Goal: Check status: Check status

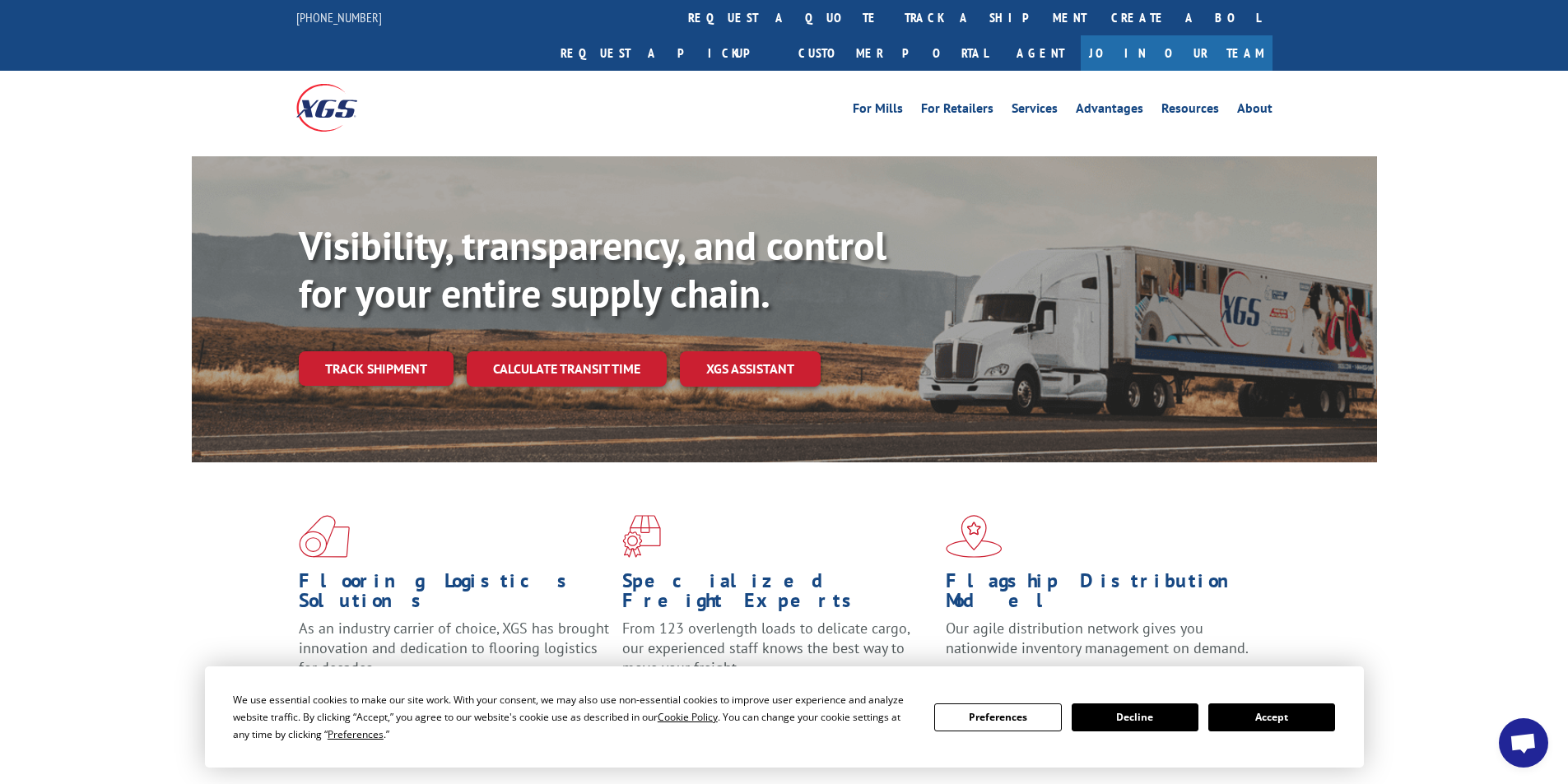
click at [1269, 717] on button "Accept" at bounding box center [1272, 717] width 127 height 28
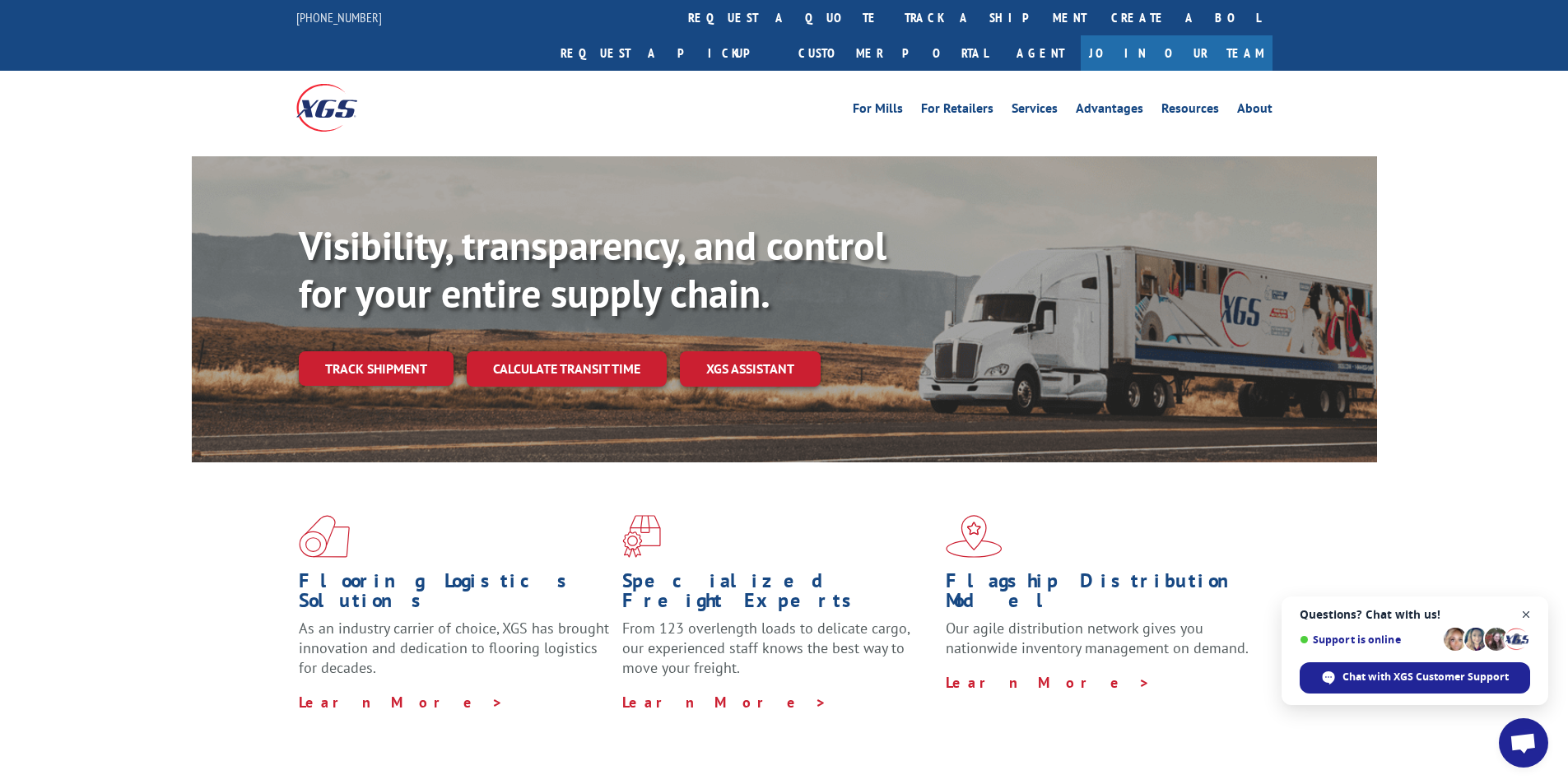
click at [1527, 615] on span "Open chat" at bounding box center [1526, 615] width 21 height 21
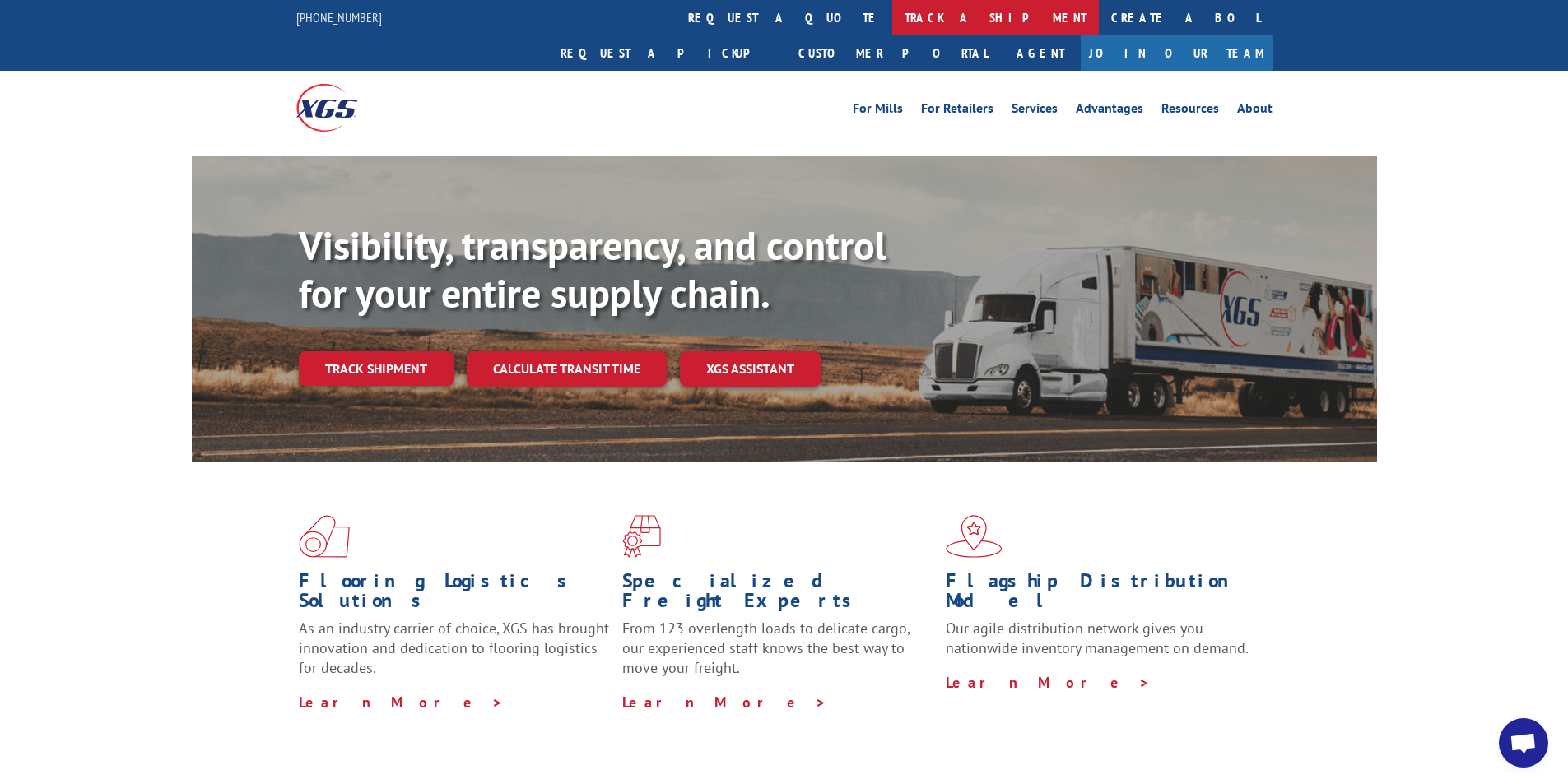
click at [892, 21] on link "track a shipment" at bounding box center [995, 17] width 206 height 36
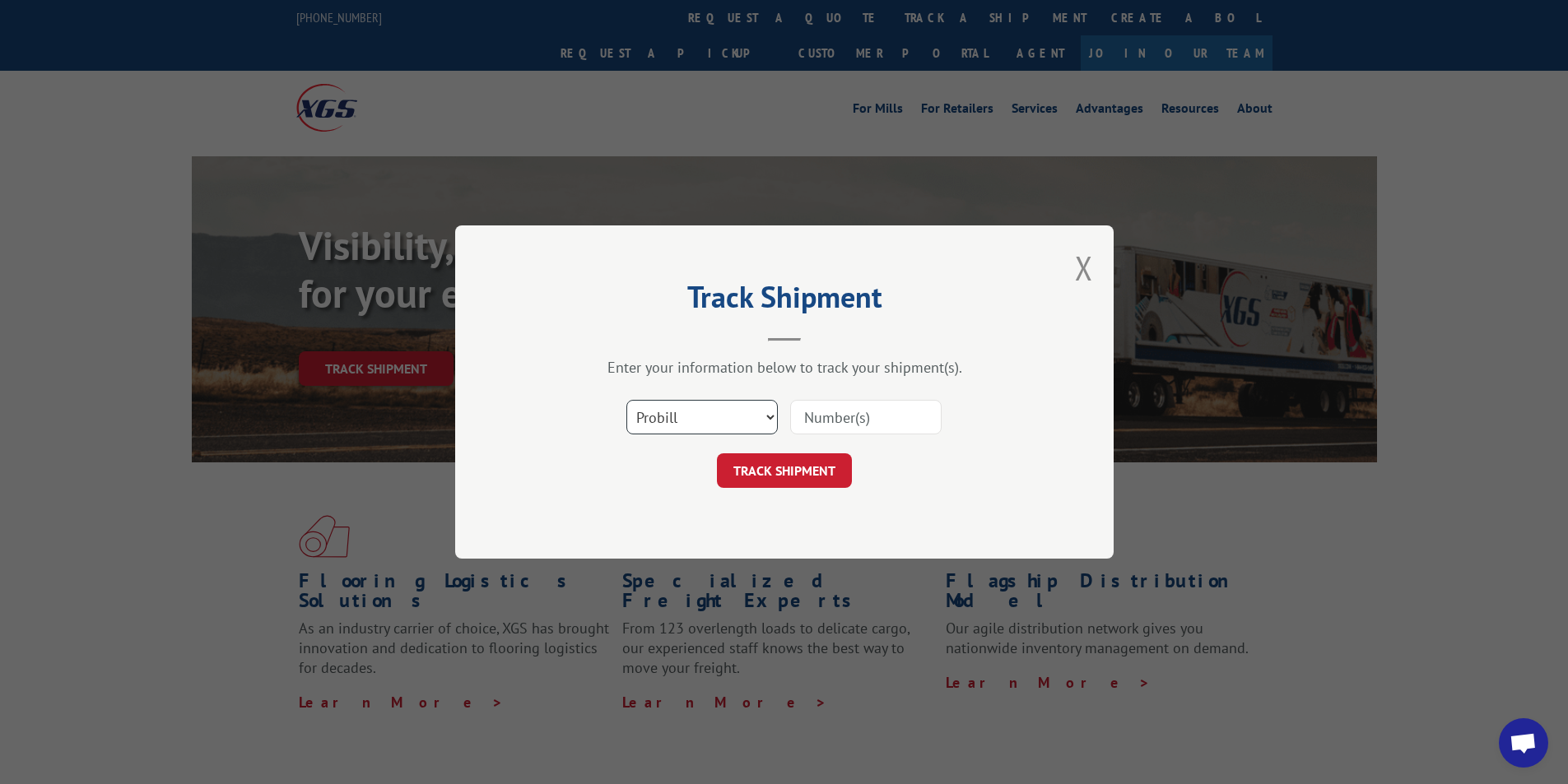
click at [762, 411] on select "Select category... Probill BOL PO" at bounding box center [702, 418] width 151 height 35
select select "bol"
click at [626, 400] on select "Select category... Probill BOL PO" at bounding box center [702, 418] width 151 height 35
click at [846, 416] on input at bounding box center [866, 418] width 151 height 35
paste input "442845"
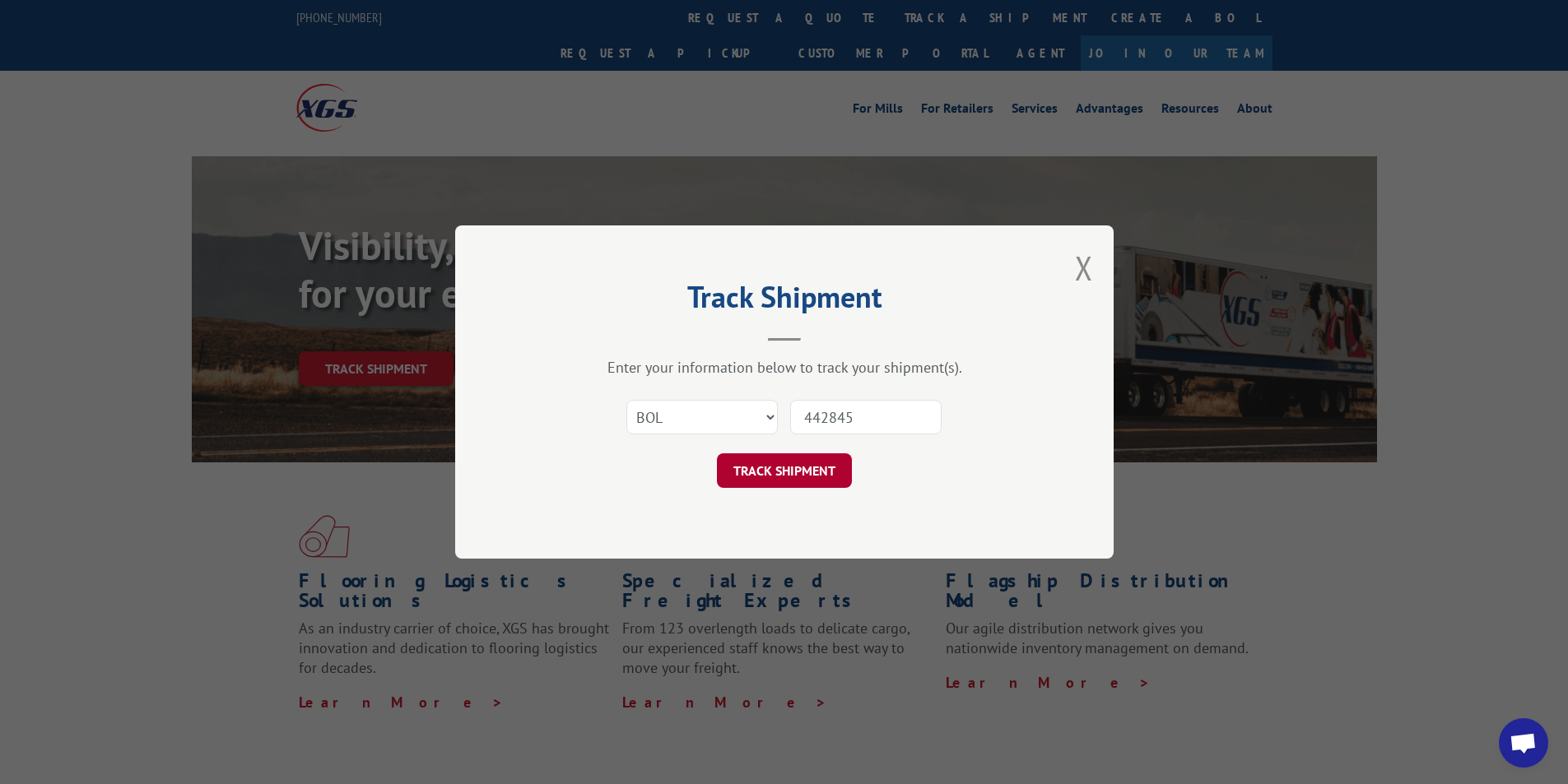
type input "442845"
click at [786, 464] on button "TRACK SHIPMENT" at bounding box center [784, 471] width 135 height 35
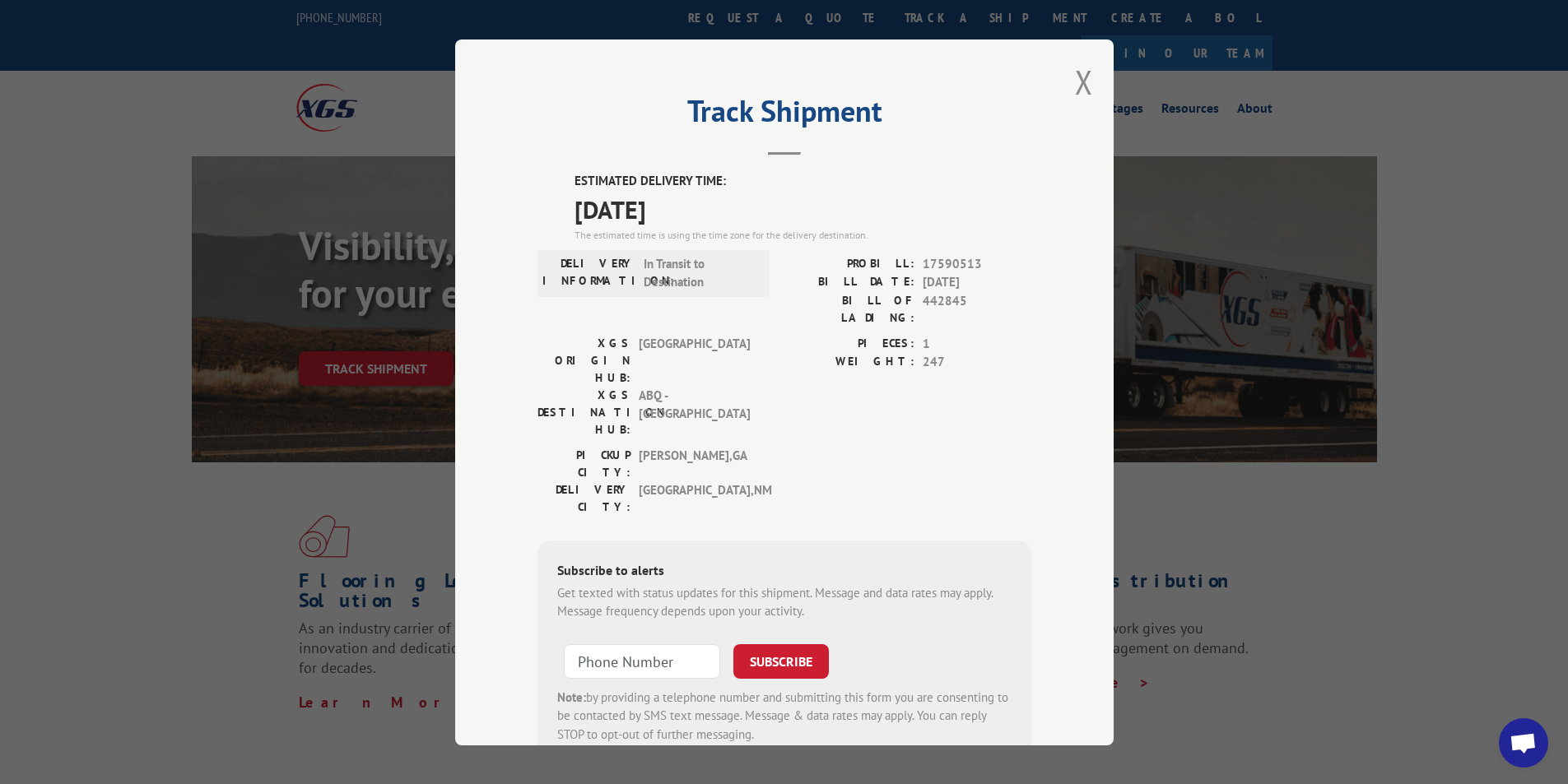
click at [1086, 86] on div "Track Shipment ESTIMATED DELIVERY TIME: [DATE] The estimated time is using the …" at bounding box center [784, 392] width 658 height 706
click at [1075, 84] on button "Close modal" at bounding box center [1084, 82] width 18 height 43
